Goal: Transaction & Acquisition: Purchase product/service

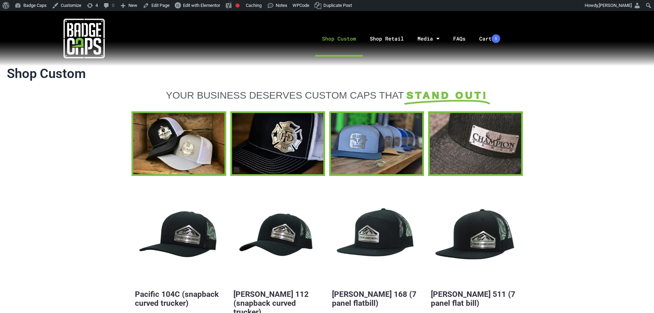
click at [59, 40] on div at bounding box center [84, 38] width 168 height 55
click at [69, 39] on img at bounding box center [84, 38] width 41 height 41
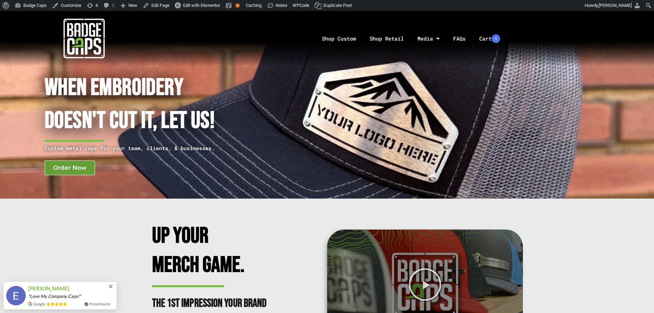
click at [91, 167] on link "Order Now" at bounding box center [70, 167] width 51 height 15
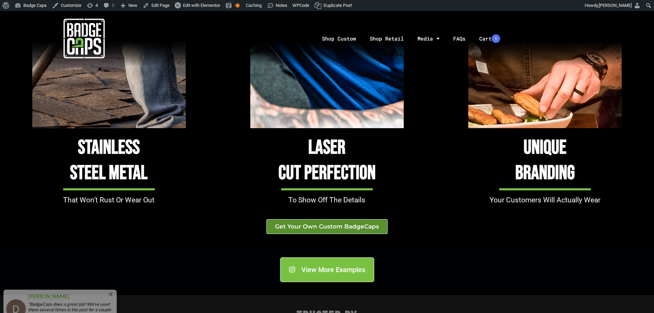
scroll to position [653, 0]
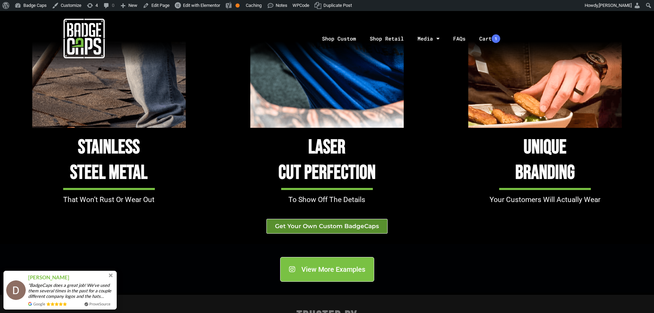
click at [341, 229] on link "Get Your Own Custom BadgeCaps" at bounding box center [327, 226] width 121 height 15
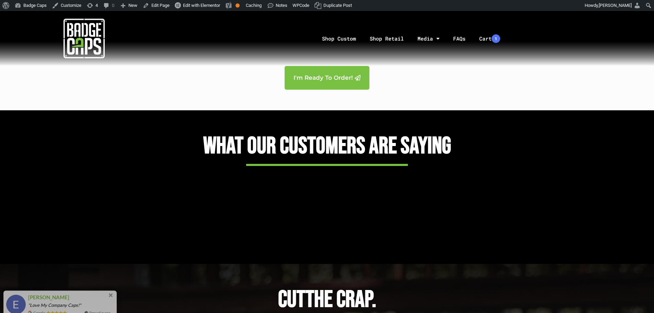
scroll to position [1512, 0]
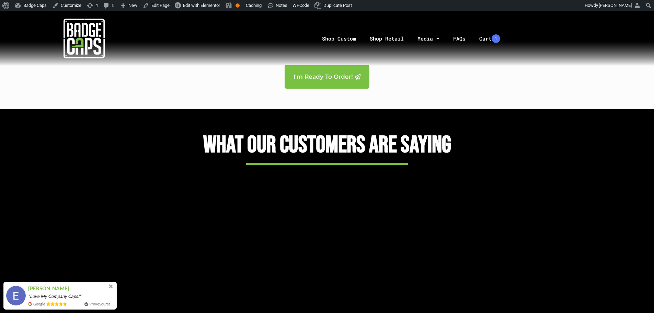
drag, startPoint x: 310, startPoint y: 94, endPoint x: 308, endPoint y: 80, distance: 14.2
click at [308, 80] on span "I'm Ready To Order!" at bounding box center [323, 77] width 59 height 6
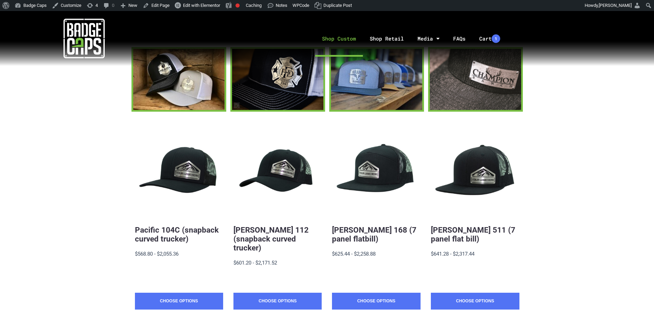
scroll to position [206, 0]
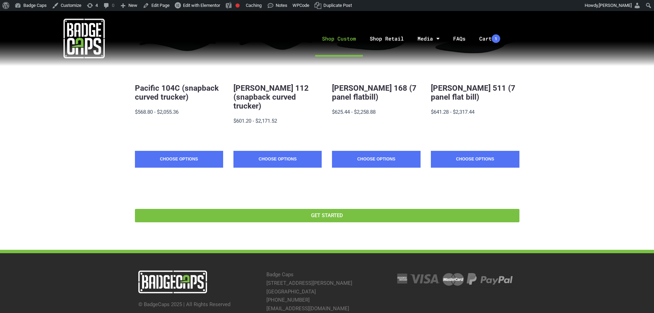
click at [110, 41] on div at bounding box center [84, 38] width 168 height 55
click at [75, 44] on img at bounding box center [84, 38] width 41 height 41
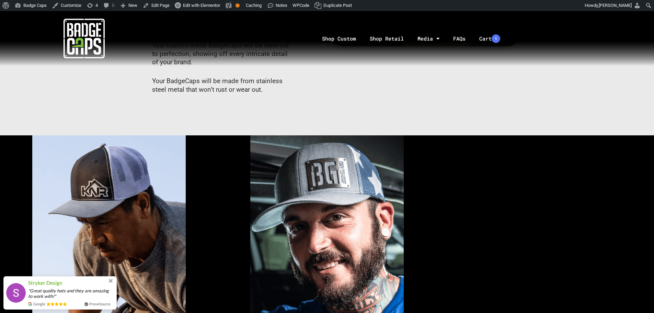
scroll to position [412, 0]
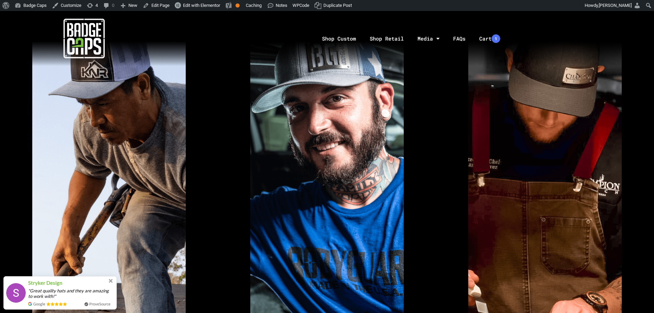
click at [78, 168] on img at bounding box center [109, 192] width 154 height 352
drag, startPoint x: 78, startPoint y: 168, endPoint x: 136, endPoint y: 124, distance: 72.4
click at [136, 124] on img at bounding box center [109, 192] width 154 height 352
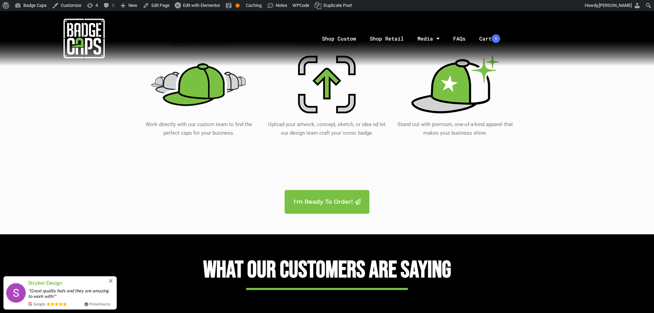
scroll to position [1374, 0]
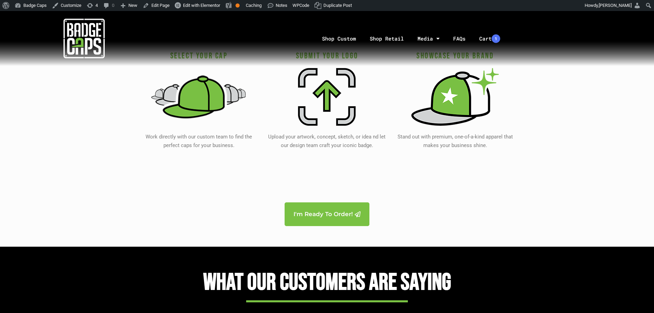
click at [210, 85] on img at bounding box center [199, 97] width 97 height 64
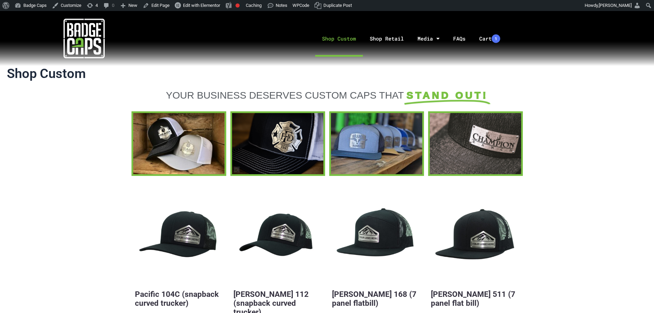
click at [88, 40] on img at bounding box center [84, 38] width 41 height 41
